Goal: Task Accomplishment & Management: Complete application form

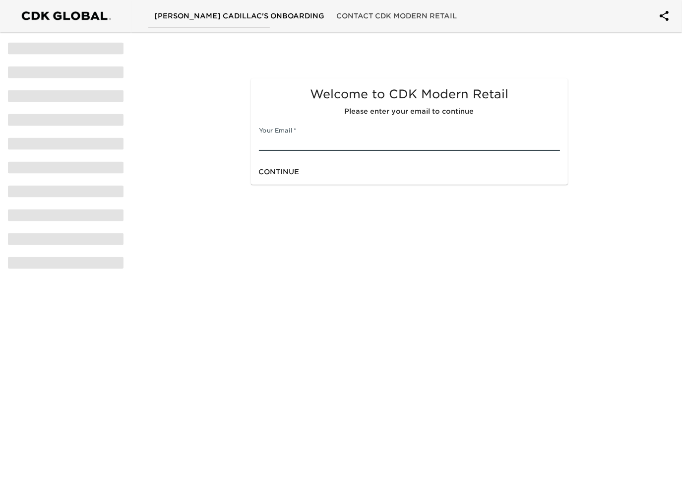
click at [309, 145] on input "text" at bounding box center [409, 143] width 301 height 16
type input "[EMAIL_ADDRESS][DOMAIN_NAME]"
click at [327, 174] on div "Continue" at bounding box center [409, 172] width 317 height 26
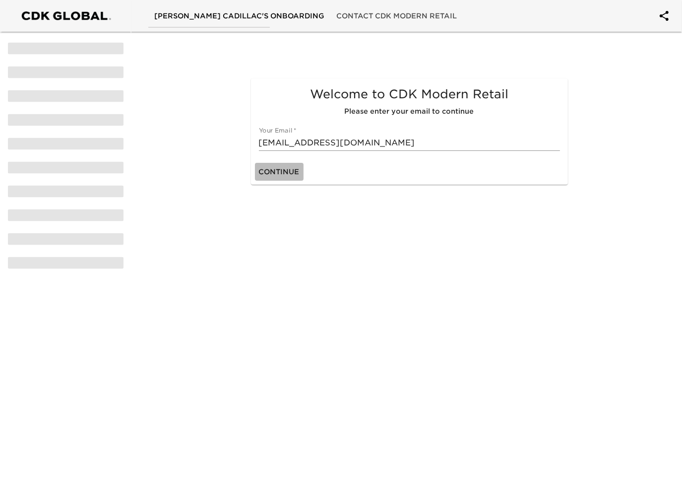
click at [290, 169] on span "Continue" at bounding box center [279, 172] width 41 height 12
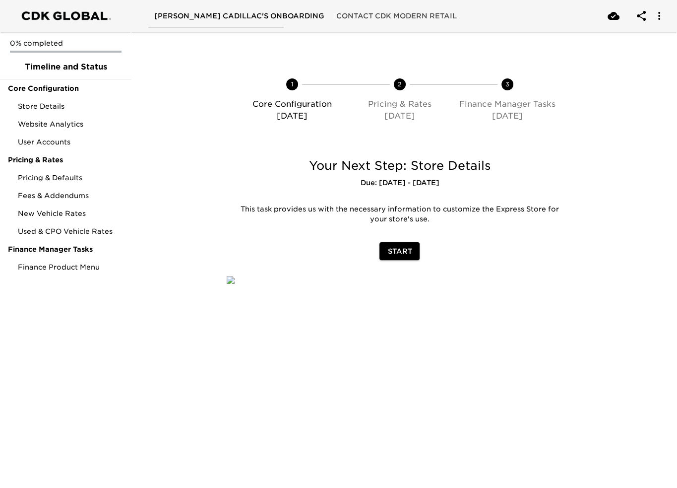
click at [396, 261] on div "Start" at bounding box center [400, 251] width 363 height 26
click at [398, 249] on span "Start" at bounding box center [399, 251] width 24 height 12
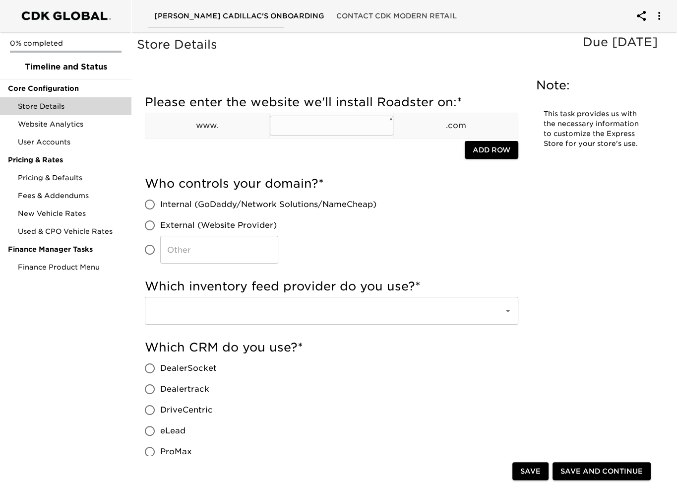
click at [374, 126] on input "text" at bounding box center [332, 126] width 124 height 20
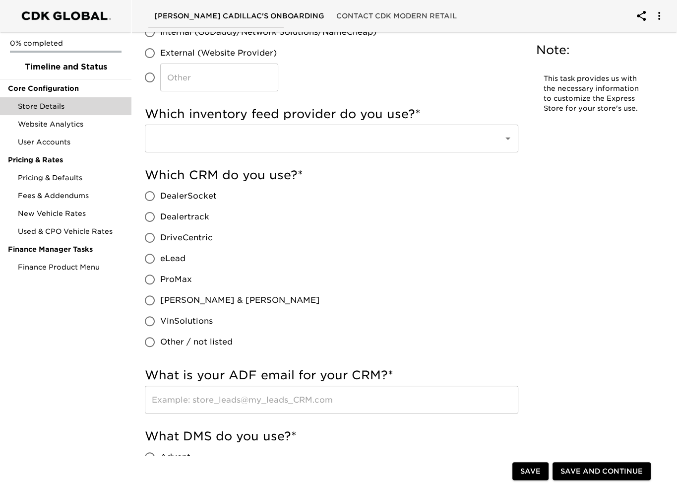
scroll to position [198, 0]
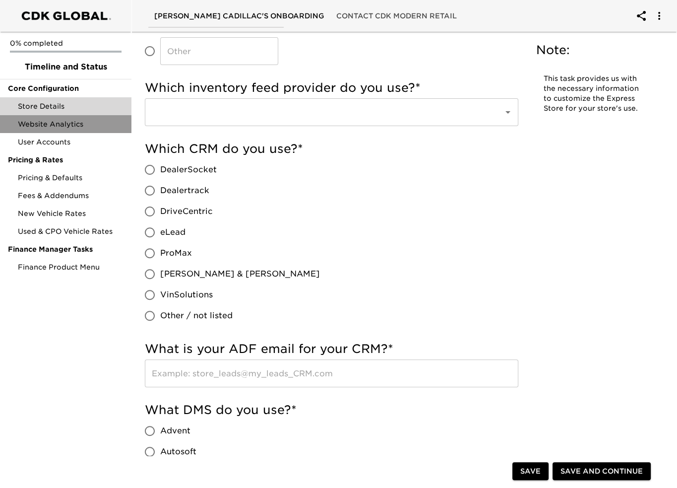
click at [68, 119] on div "Website Analytics" at bounding box center [65, 124] width 131 height 18
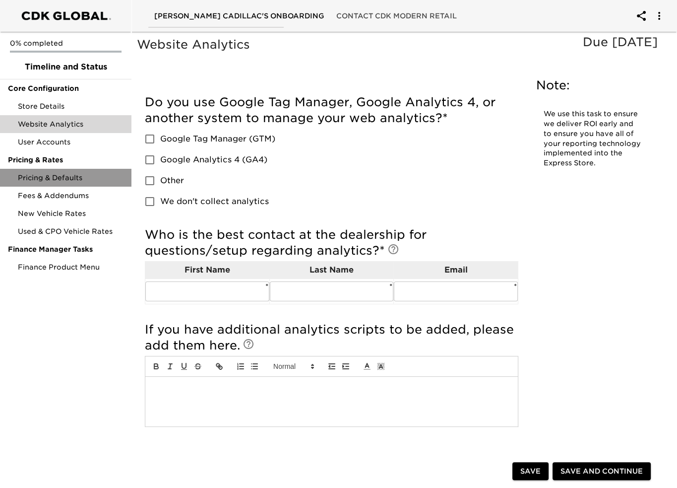
click at [75, 185] on div "Pricing & Defaults" at bounding box center [65, 178] width 131 height 18
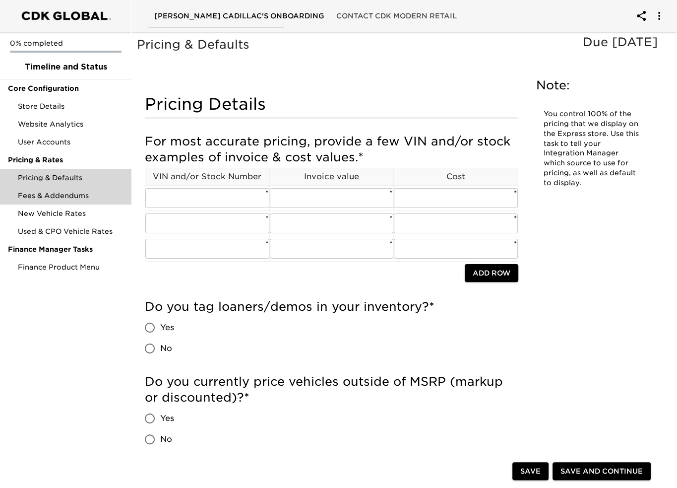
click at [77, 199] on span "Fees & Addendums" at bounding box center [71, 195] width 106 height 10
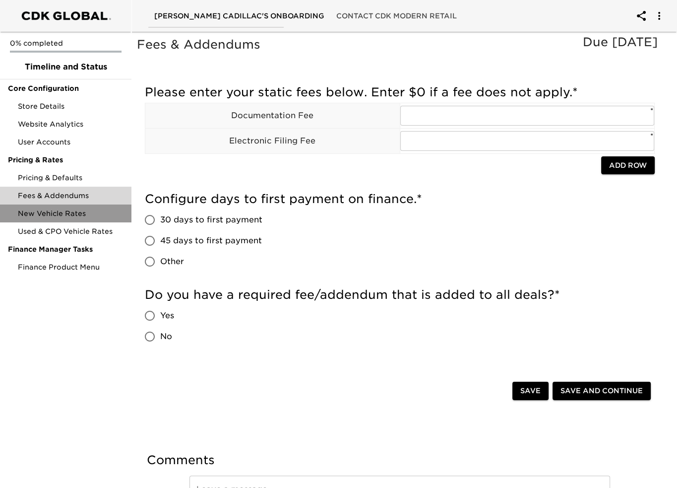
click at [73, 210] on span "New Vehicle Rates" at bounding box center [71, 213] width 106 height 10
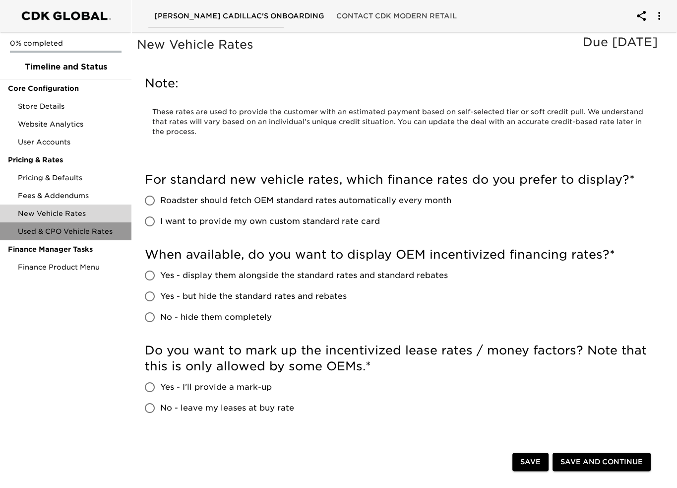
click at [52, 235] on span "Used & CPO Vehicle Rates" at bounding box center [71, 231] width 106 height 10
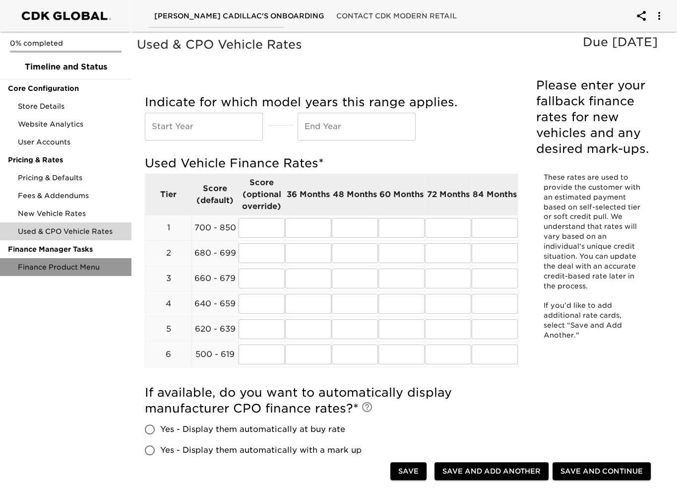
click at [52, 270] on span "Finance Product Menu" at bounding box center [71, 267] width 106 height 10
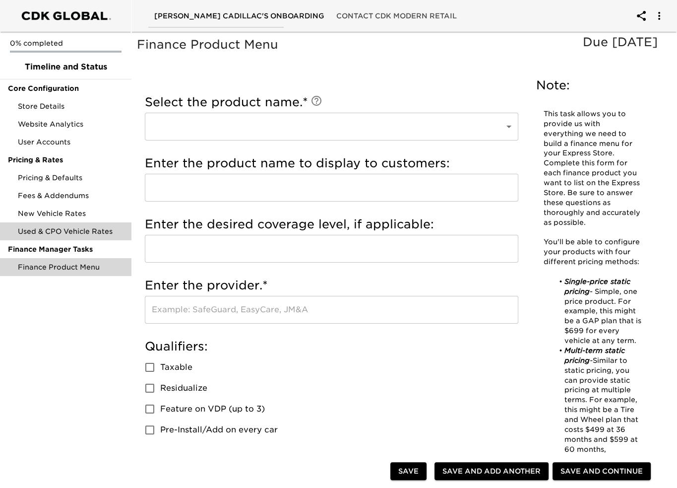
click at [35, 227] on span "Used & CPO Vehicle Rates" at bounding box center [71, 231] width 106 height 10
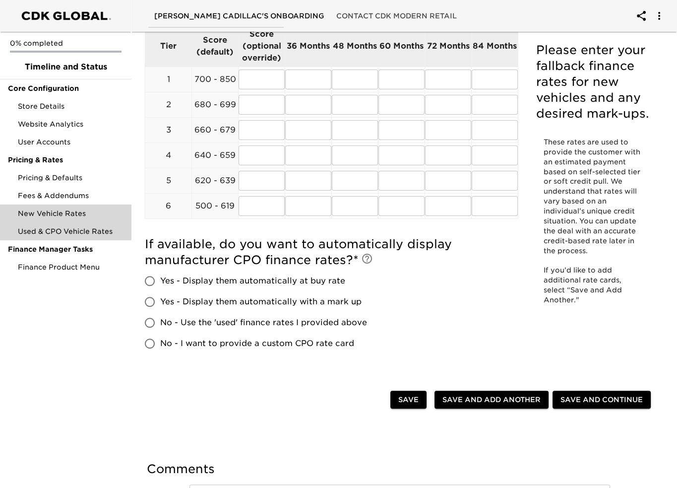
scroll to position [218, 0]
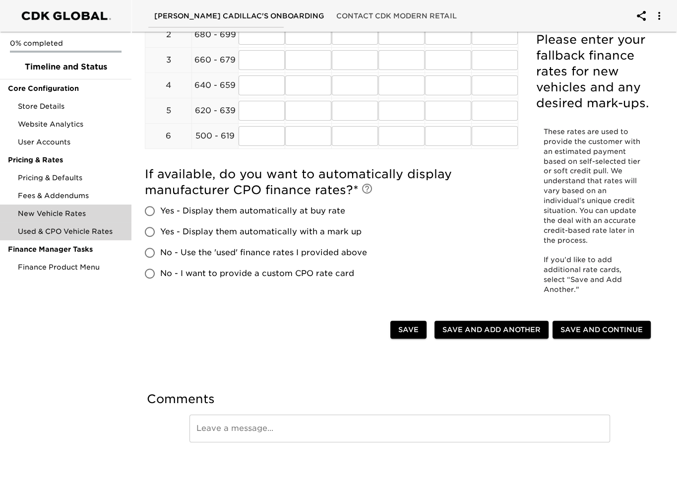
click at [34, 216] on span "New Vehicle Rates" at bounding box center [71, 213] width 106 height 10
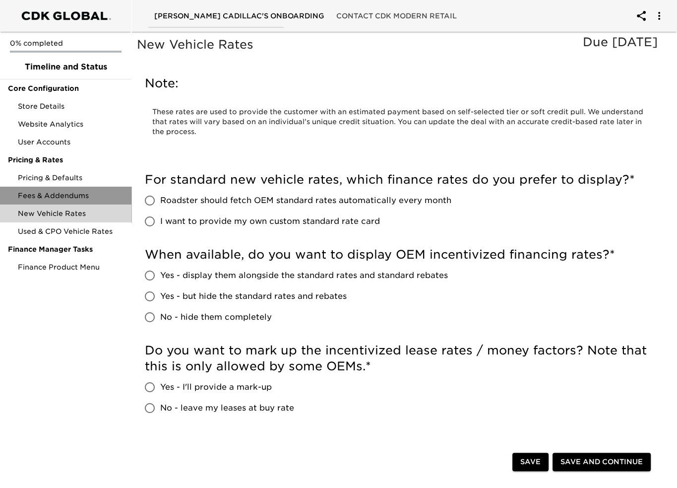
click at [38, 201] on div "Fees & Addendums" at bounding box center [65, 195] width 131 height 18
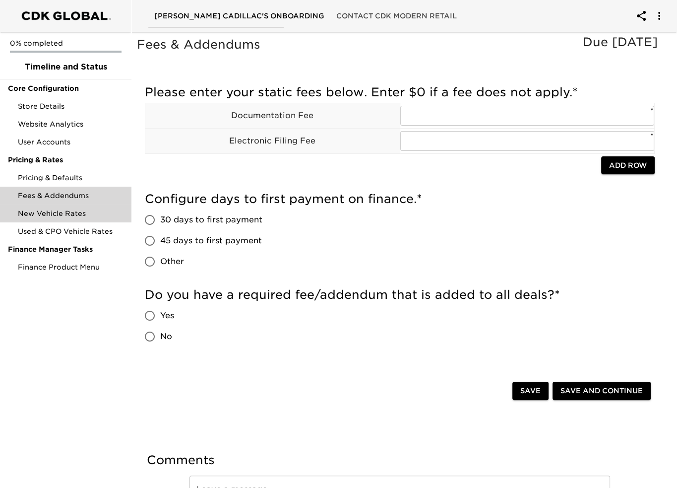
click at [63, 211] on span "New Vehicle Rates" at bounding box center [71, 213] width 106 height 10
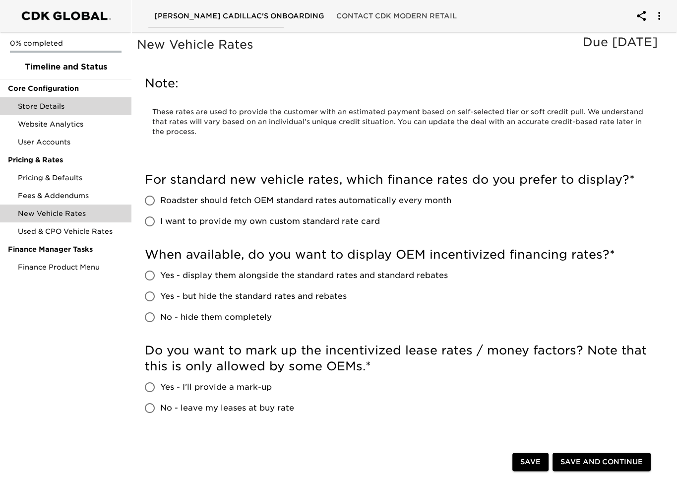
click at [59, 103] on span "Store Details" at bounding box center [71, 106] width 106 height 10
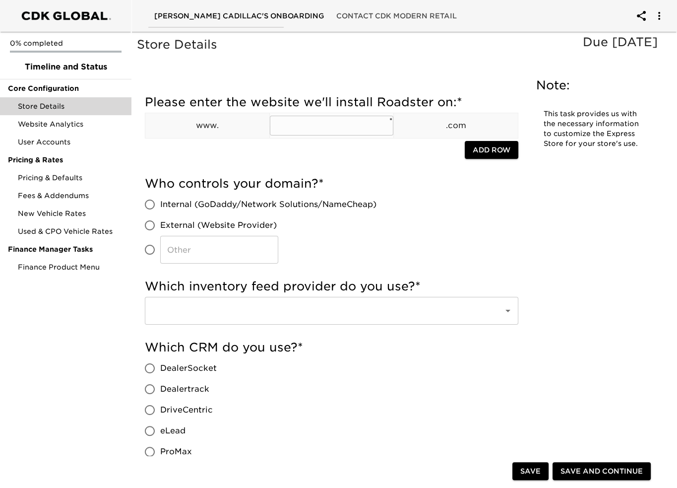
click at [328, 124] on input "text" at bounding box center [332, 126] width 124 height 20
type input "[DOMAIN_NAME]"
click at [470, 146] on button "Add Row" at bounding box center [492, 150] width 54 height 18
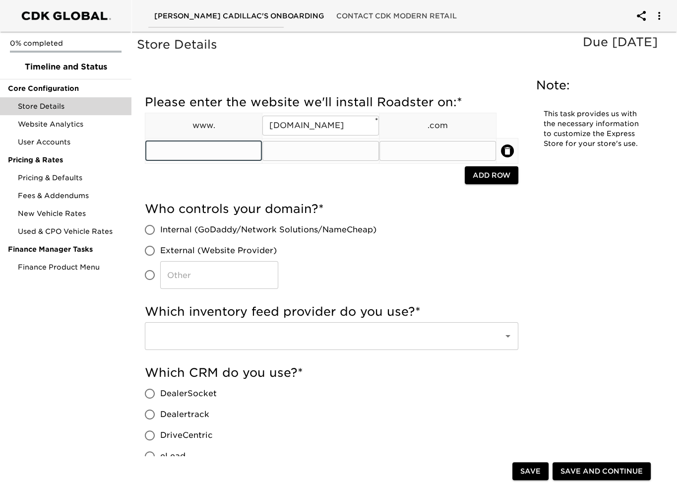
click at [222, 150] on input "text" at bounding box center [203, 151] width 117 height 20
click at [513, 148] on td at bounding box center [507, 150] width 22 height 25
click at [508, 148] on icon "delete" at bounding box center [507, 151] width 10 height 10
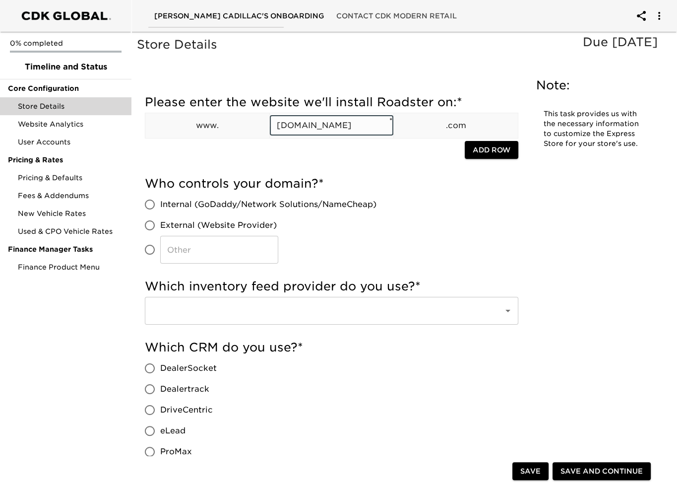
drag, startPoint x: 369, startPoint y: 128, endPoint x: 327, endPoint y: 134, distance: 42.1
click at [327, 134] on input "[DOMAIN_NAME]" at bounding box center [332, 126] width 124 height 20
type input "pepecadillac"
click at [287, 156] on div at bounding box center [305, 151] width 320 height 20
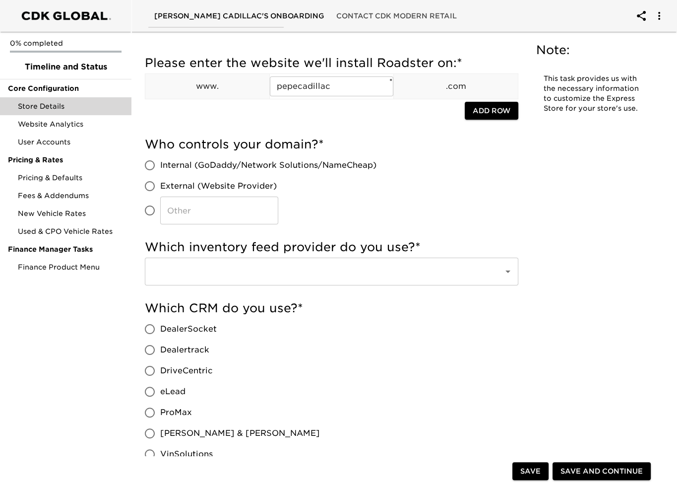
scroll to position [149, 0]
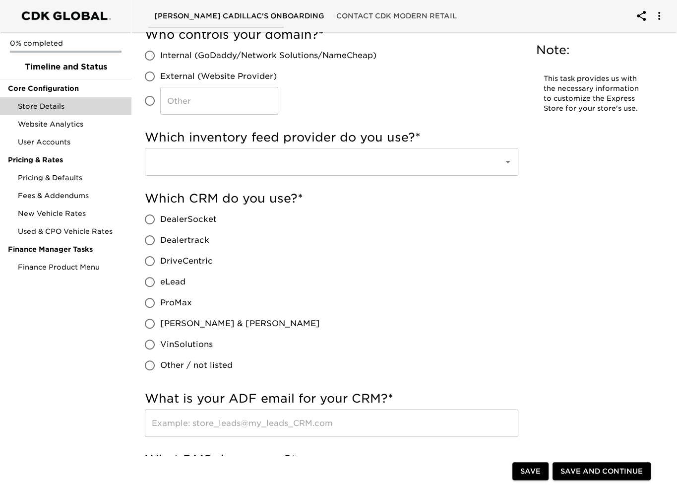
click at [149, 222] on input "DealerSocket" at bounding box center [149, 219] width 21 height 21
radio input "true"
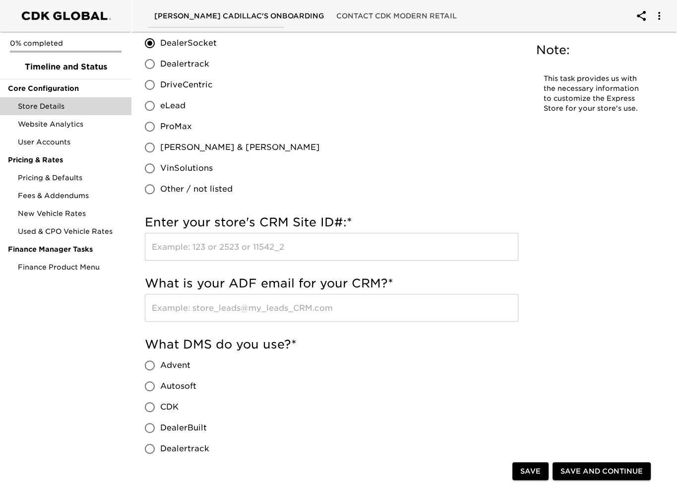
scroll to position [347, 0]
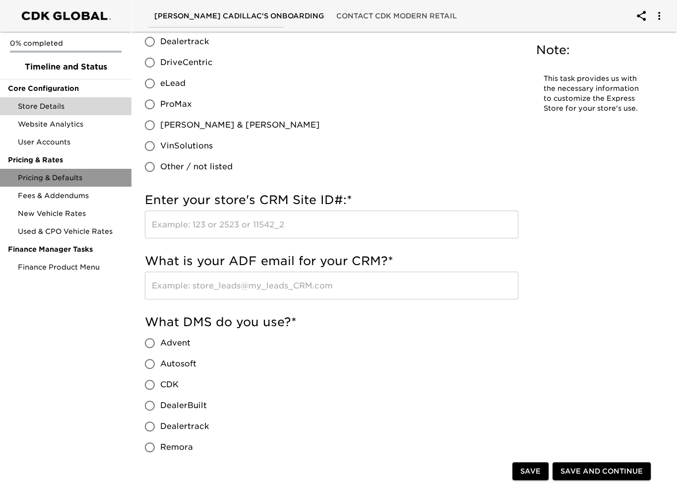
click at [68, 176] on span "Pricing & Defaults" at bounding box center [71, 178] width 106 height 10
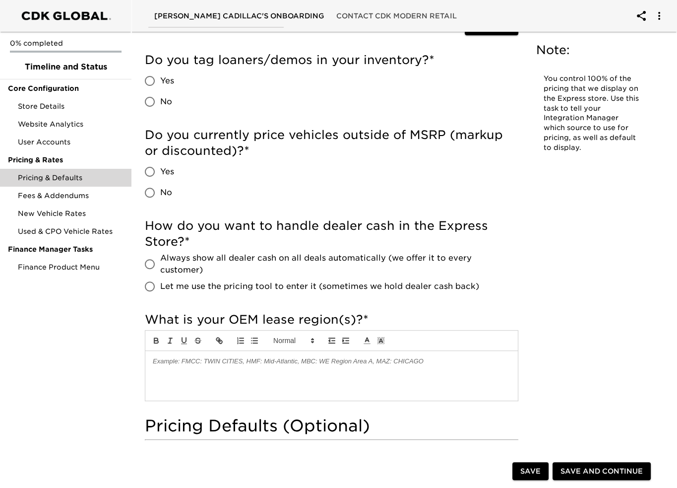
scroll to position [248, 0]
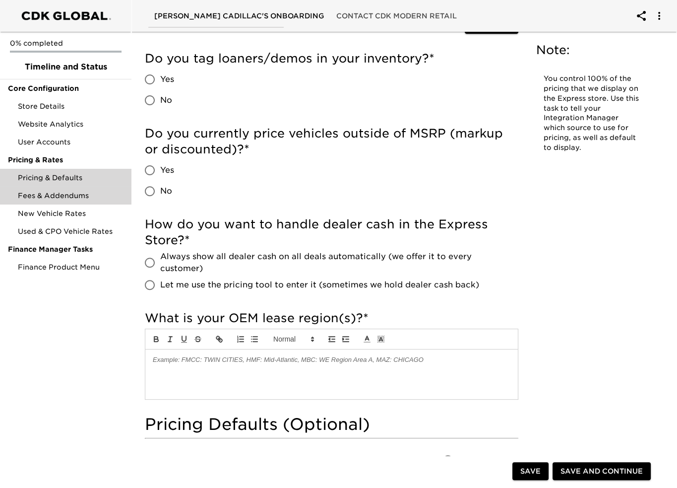
click at [92, 194] on span "Fees & Addendums" at bounding box center [71, 195] width 106 height 10
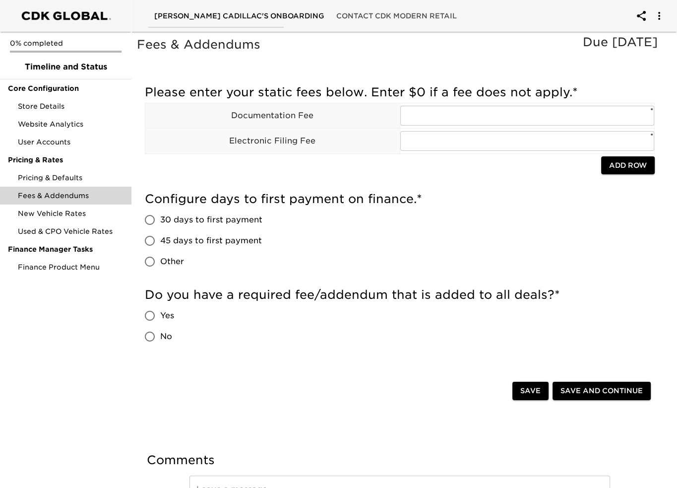
click at [248, 233] on label "45 days to first payment" at bounding box center [200, 240] width 123 height 21
click at [160, 233] on input "45 days to first payment" at bounding box center [149, 240] width 21 height 21
radio input "true"
click at [143, 333] on input "No" at bounding box center [149, 336] width 21 height 21
radio input "true"
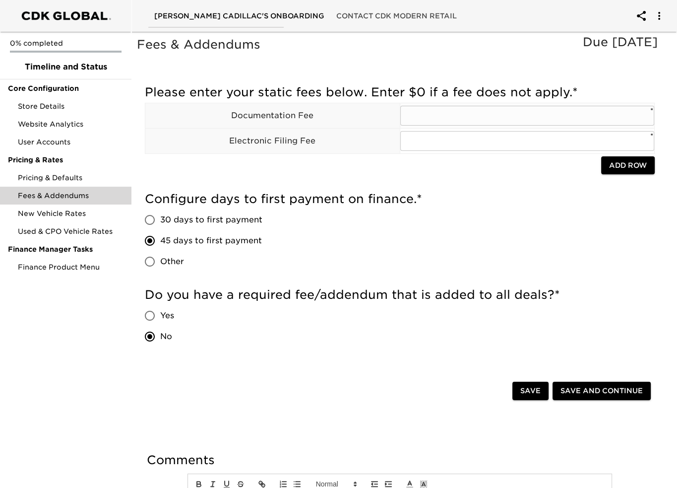
click at [419, 116] on input "text" at bounding box center [527, 116] width 254 height 20
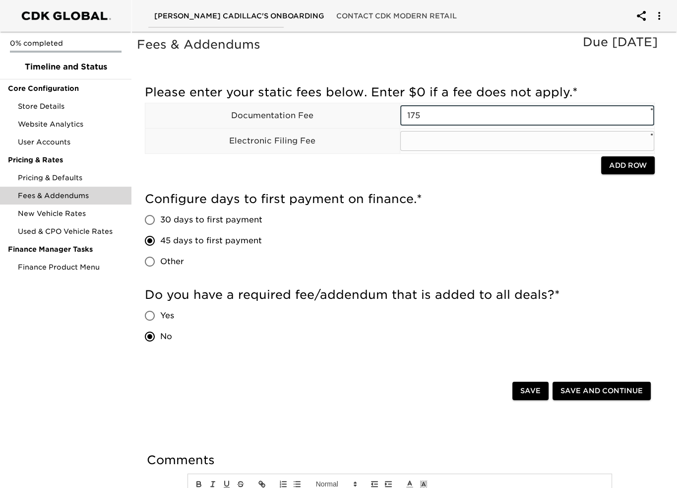
type input "175"
click at [431, 135] on input "text" at bounding box center [527, 141] width 254 height 20
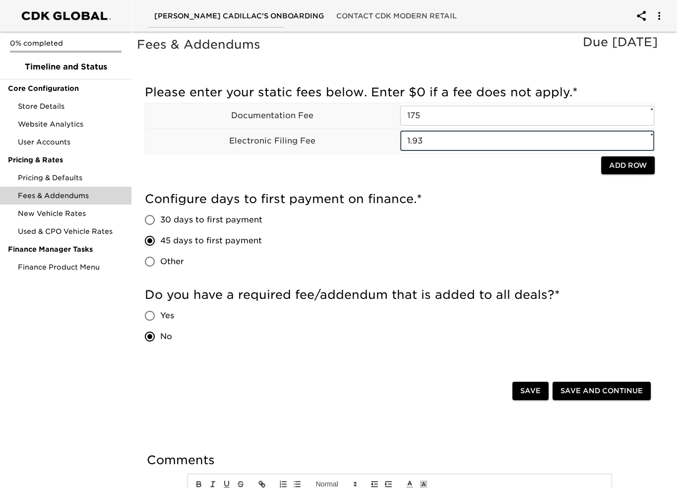
type input "1.93"
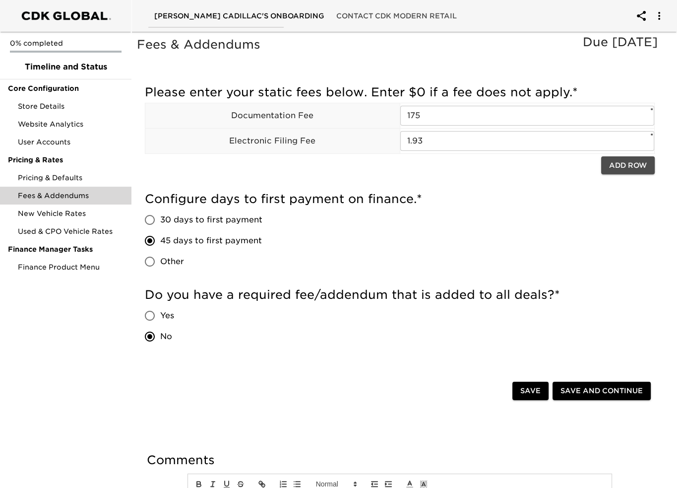
click at [630, 163] on span "Add Row" at bounding box center [628, 165] width 38 height 12
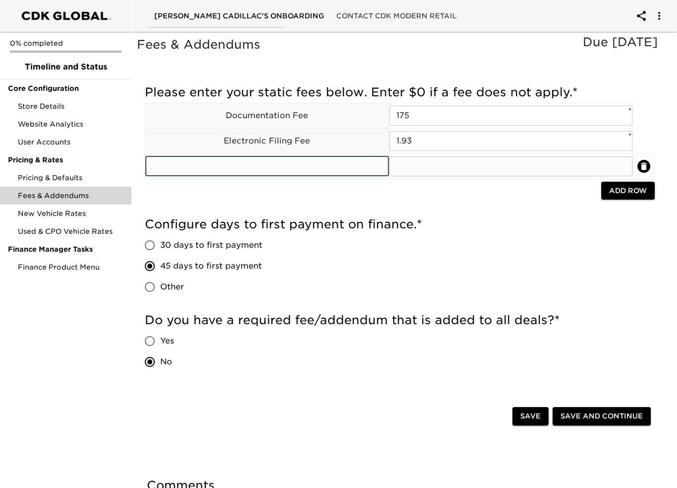
click at [327, 159] on input "text" at bounding box center [267, 166] width 244 height 20
type input "r"
type input "Registration"
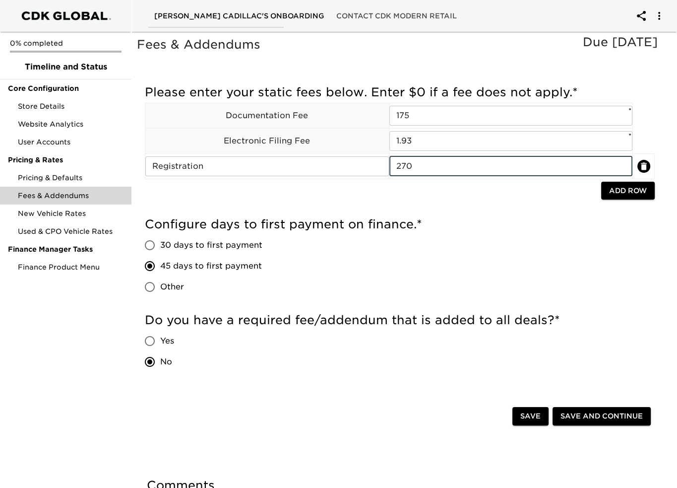
type input "270"
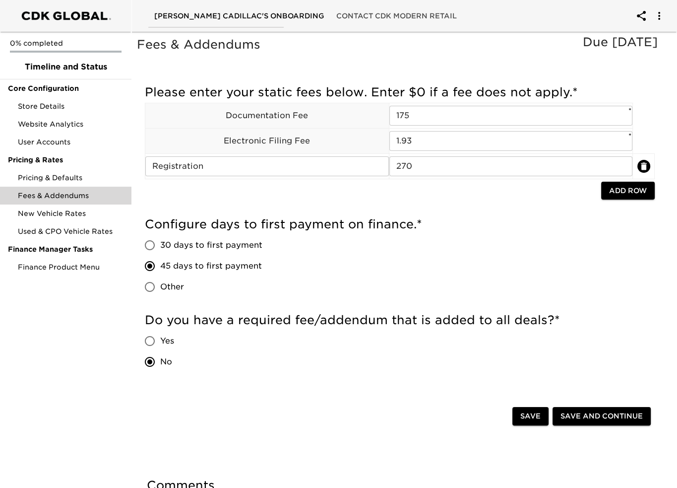
click at [652, 190] on button "Add Row" at bounding box center [628, 191] width 54 height 18
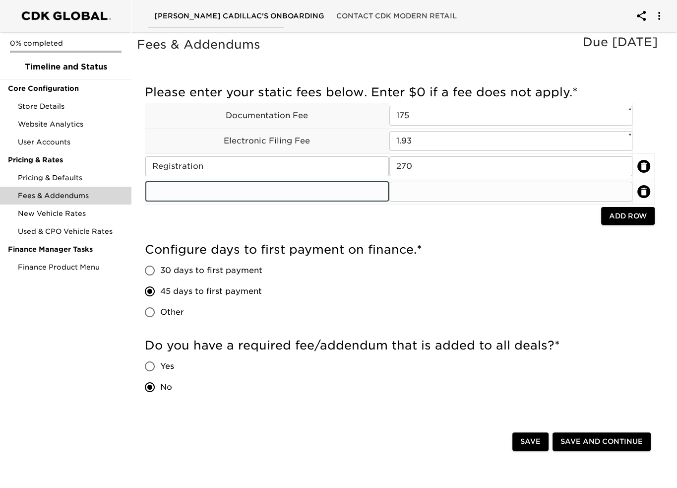
click at [369, 190] on input "text" at bounding box center [267, 192] width 244 height 20
type input "t"
type input "Tire Recycling Fee"
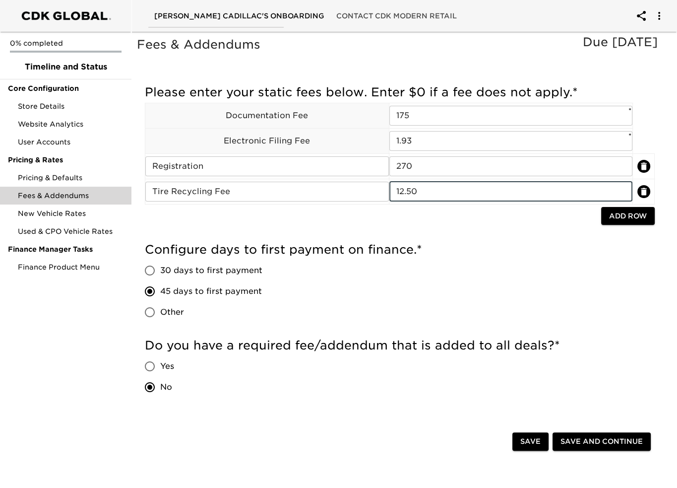
type input "12.50"
click at [606, 219] on button "Add Row" at bounding box center [628, 216] width 54 height 18
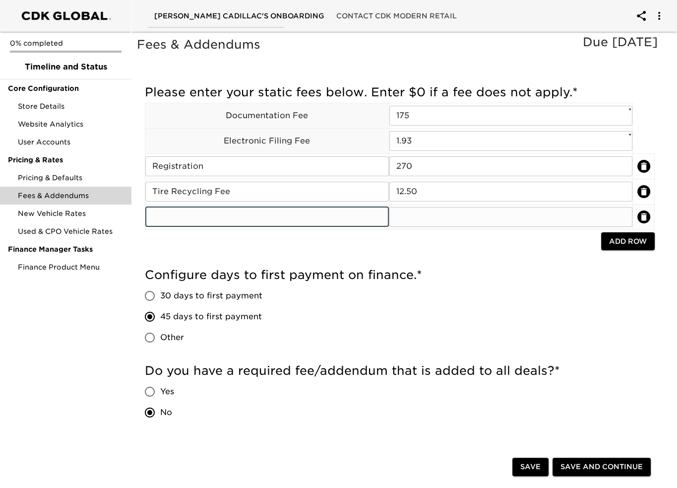
click at [300, 220] on input "text" at bounding box center [267, 217] width 244 height 20
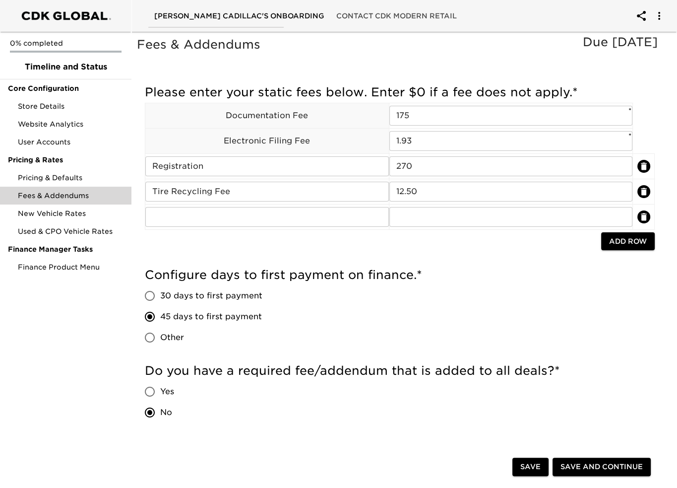
click at [400, 253] on div "Please enter your static fees below. Enter $0 if a fee does not apply. * Docume…" at bounding box center [400, 170] width 510 height 183
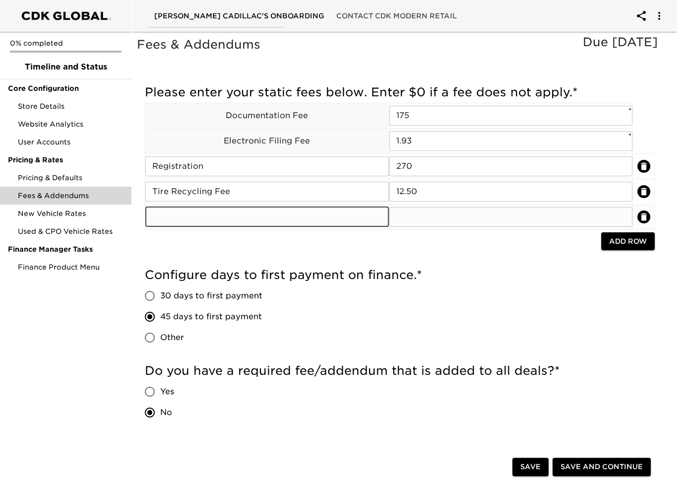
click at [287, 213] on input "text" at bounding box center [267, 217] width 244 height 20
type input "Inspection"
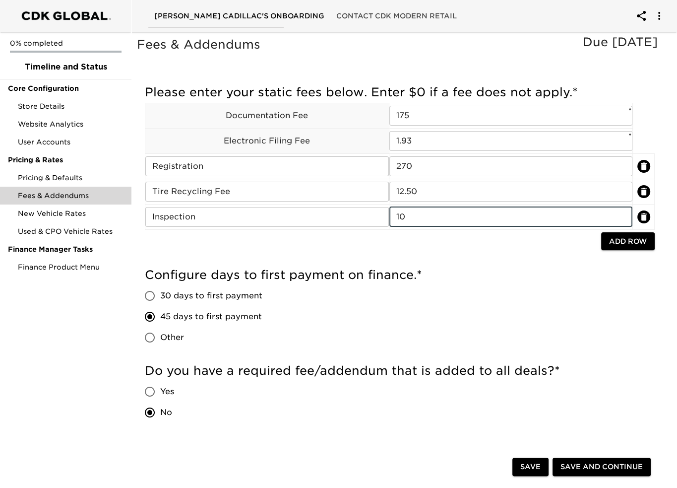
type input "10"
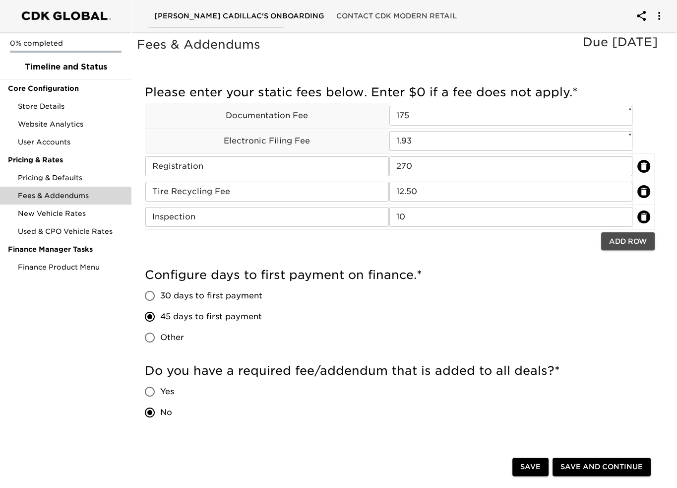
click at [639, 237] on span "Add Row" at bounding box center [628, 241] width 38 height 12
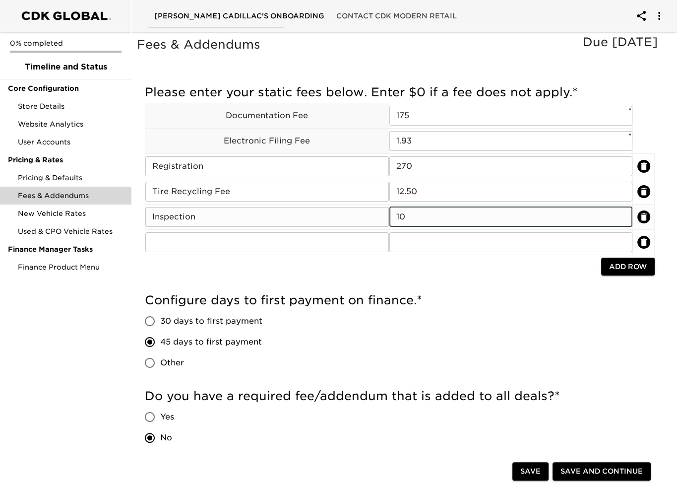
click at [483, 222] on input "10" at bounding box center [511, 217] width 244 height 20
type input "10.00"
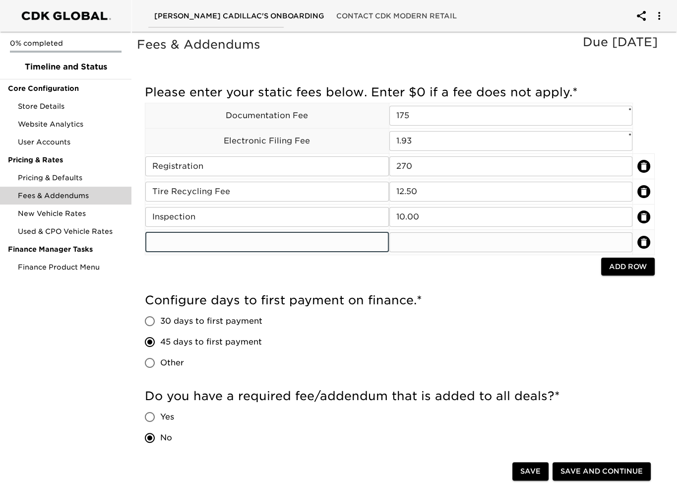
click at [333, 246] on input "text" at bounding box center [267, 242] width 244 height 20
type input "Fuel Charge"
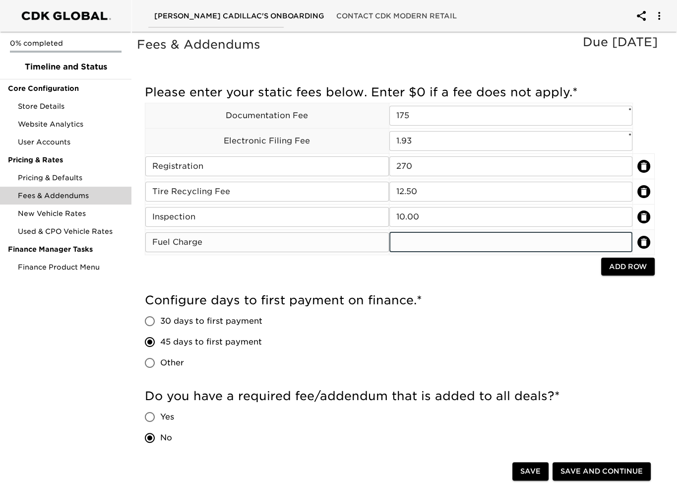
click at [440, 244] on input "text" at bounding box center [511, 242] width 244 height 20
click at [414, 246] on input "85.00" at bounding box center [511, 242] width 244 height 20
type input "85.00"
drag, startPoint x: 414, startPoint y: 267, endPoint x: 407, endPoint y: 266, distance: 7.0
click at [413, 266] on div at bounding box center [373, 267] width 456 height 20
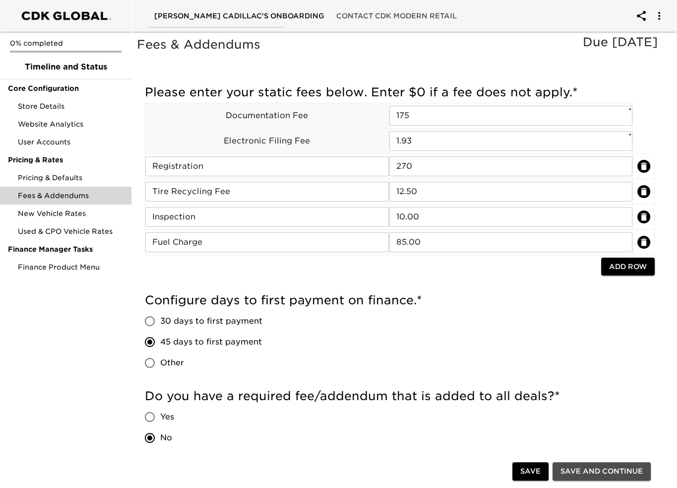
click at [577, 469] on span "Save and Continue" at bounding box center [601, 471] width 82 height 12
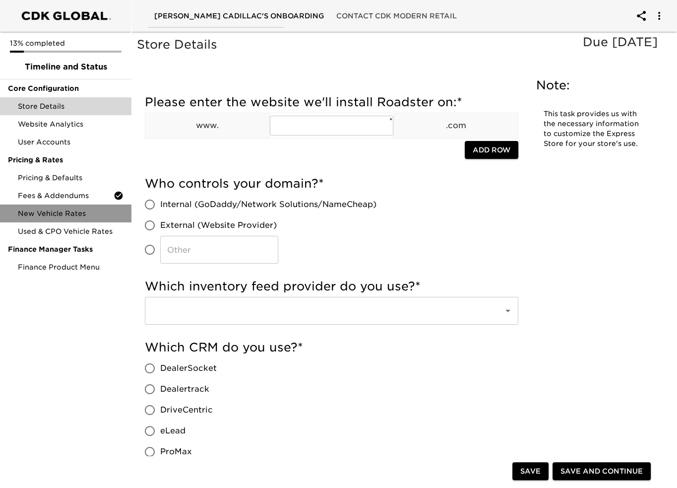
click at [72, 212] on span "New Vehicle Rates" at bounding box center [71, 213] width 106 height 10
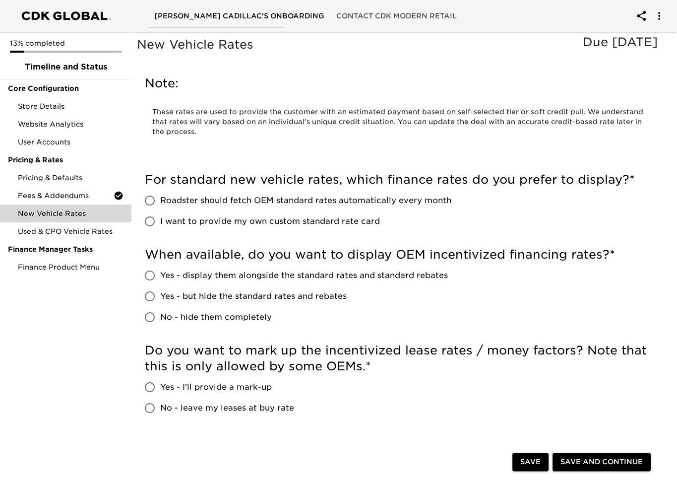
click at [150, 203] on input "Roadster should fetch OEM standard rates automatically every month" at bounding box center [149, 200] width 21 height 21
radio input "true"
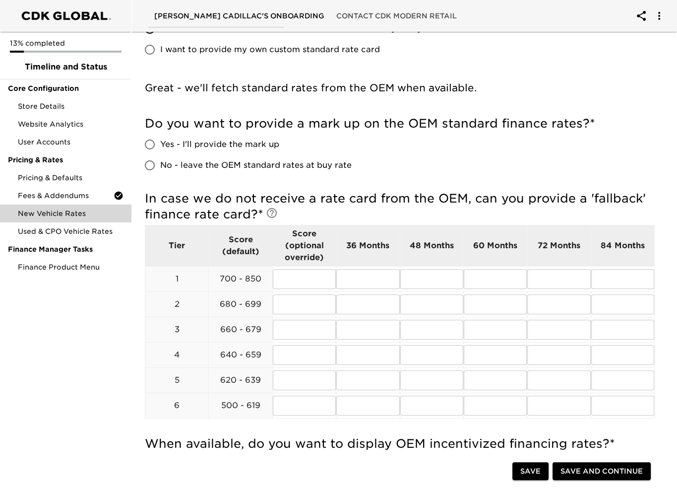
scroll to position [198, 0]
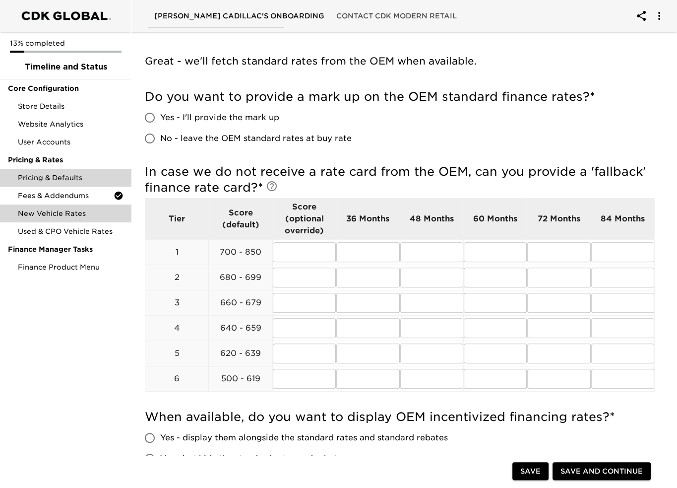
click at [46, 174] on div "Pricing & Defaults" at bounding box center [65, 178] width 131 height 18
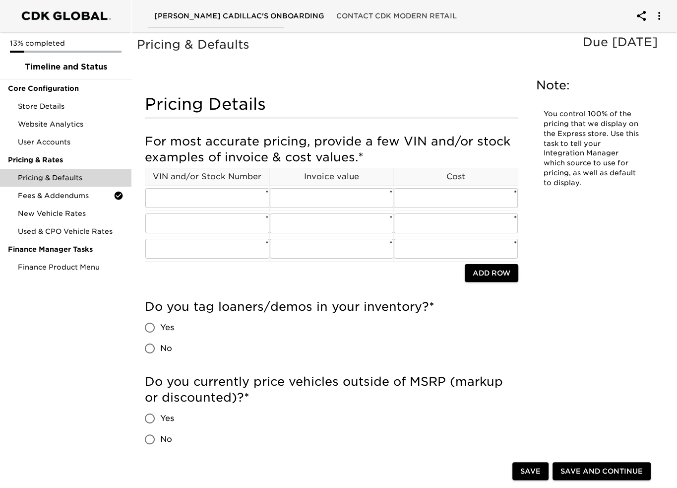
click at [172, 325] on span "Yes" at bounding box center [167, 327] width 14 height 12
click at [160, 325] on input "Yes" at bounding box center [149, 327] width 21 height 21
radio input "true"
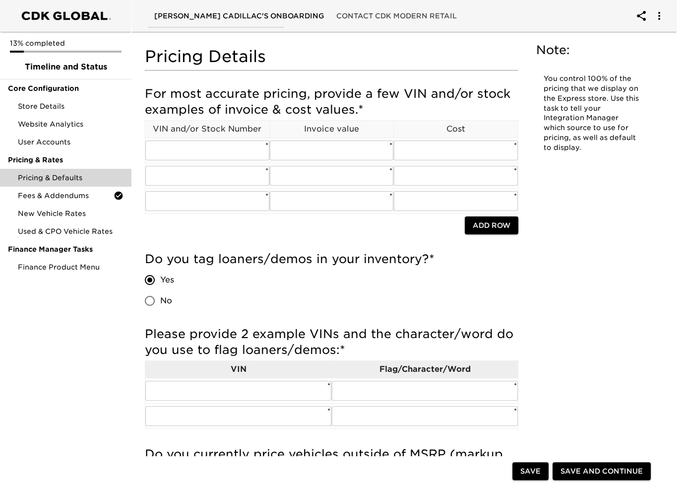
scroll to position [149, 0]
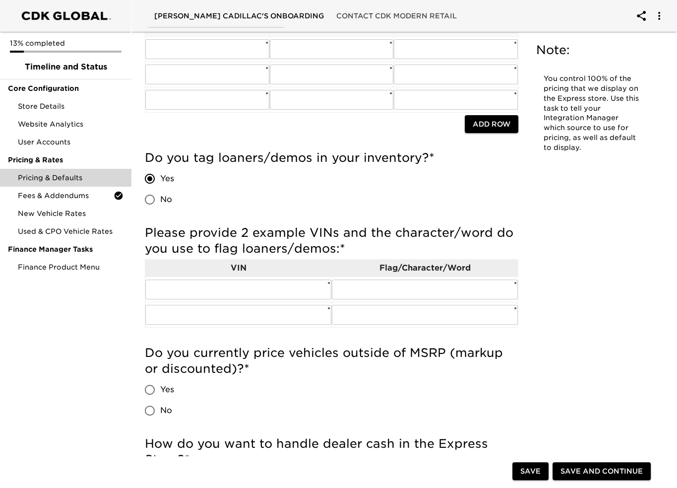
click at [158, 195] on input "No" at bounding box center [149, 199] width 21 height 21
radio input "true"
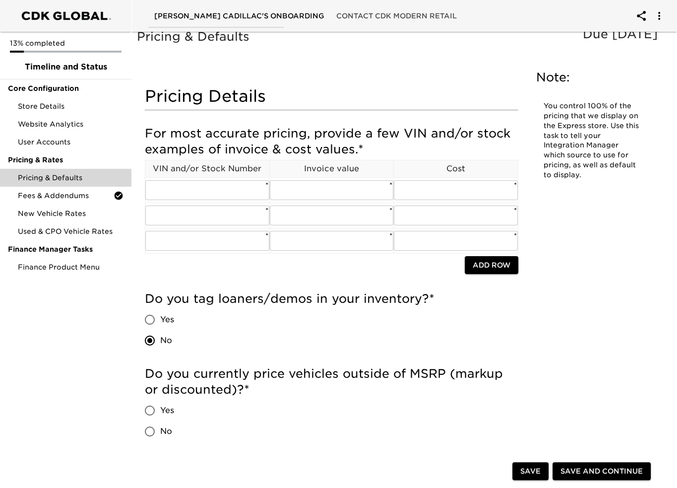
scroll to position [0, 0]
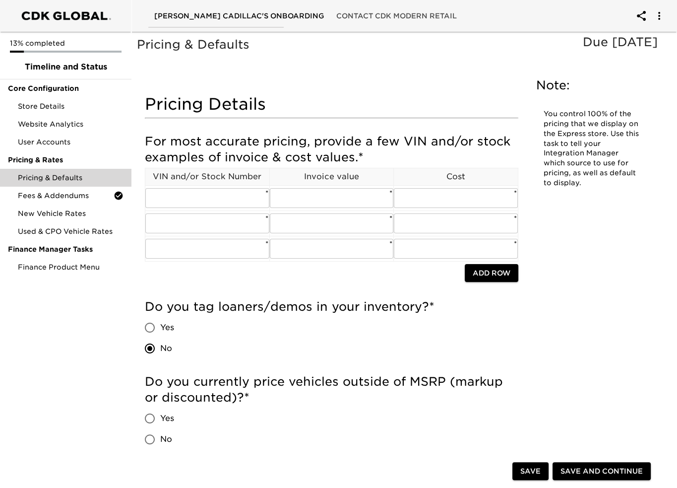
click at [161, 324] on span "Yes" at bounding box center [167, 327] width 14 height 12
click at [160, 324] on input "Yes" at bounding box center [149, 327] width 21 height 21
radio input "true"
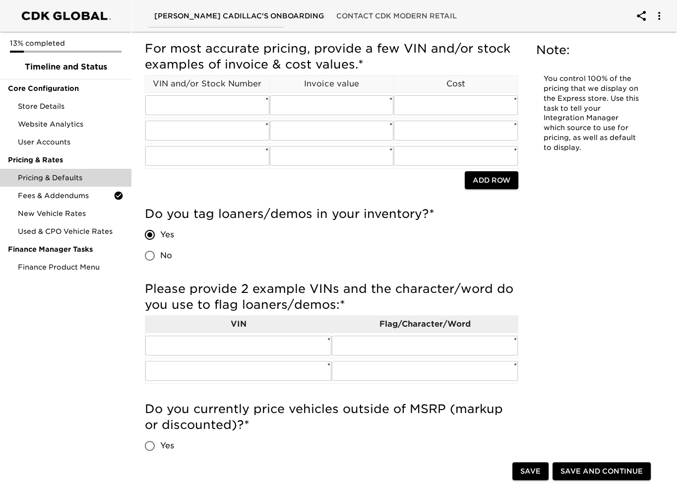
scroll to position [99, 0]
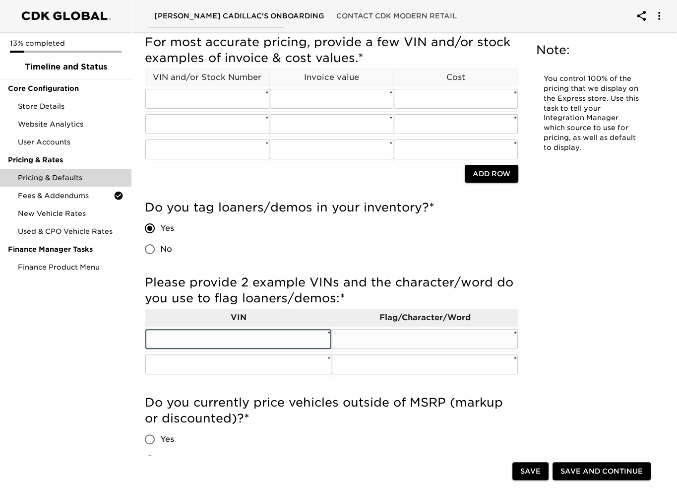
click at [168, 341] on input "text" at bounding box center [238, 339] width 186 height 20
click at [181, 335] on input "text" at bounding box center [238, 339] width 186 height 20
paste input "[US_VEHICLE_IDENTIFICATION_NUMBER]"
type input "[US_VEHICLE_IDENTIFICATION_NUMBER]"
click at [393, 344] on input "text" at bounding box center [425, 339] width 186 height 20
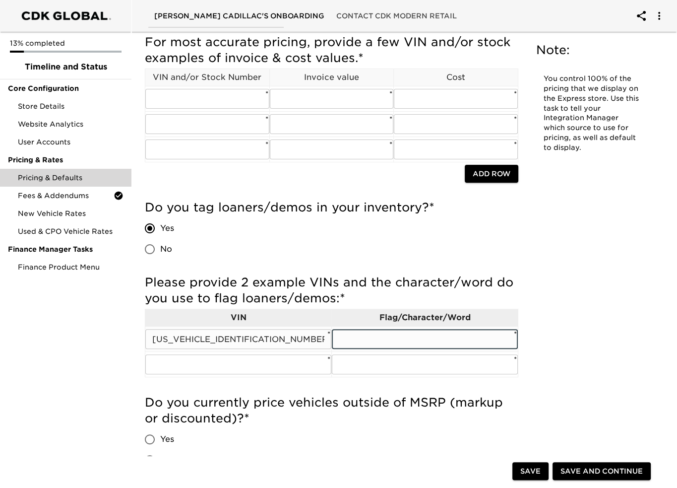
click at [374, 334] on input "text" at bounding box center [425, 339] width 186 height 20
type input "e"
type input "Ex Loaner"
